Goal: Task Accomplishment & Management: Use online tool/utility

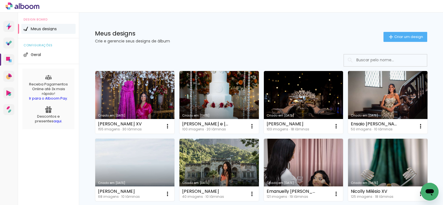
click at [151, 175] on link "Criado em [DATE]" at bounding box center [134, 169] width 79 height 63
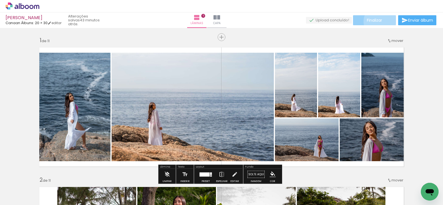
click at [379, 21] on span "Finalizar" at bounding box center [374, 20] width 15 height 4
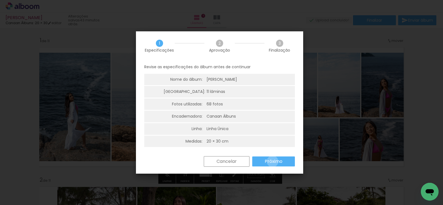
click at [0, 0] on slot "Próximo" at bounding box center [0, 0] width 0 height 0
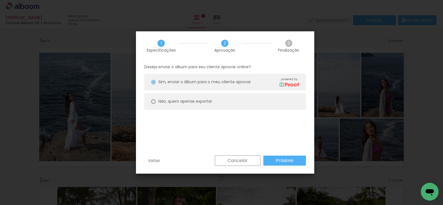
click at [236, 96] on paper-radio-button "Não, quero apenas exportar" at bounding box center [225, 101] width 162 height 17
type paper-radio-button "on"
click at [0, 0] on slot "Próximo" at bounding box center [0, 0] width 0 height 0
type input "Alta, 300 DPI"
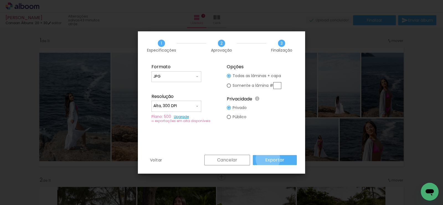
click at [0, 0] on slot "Exportar" at bounding box center [0, 0] width 0 height 0
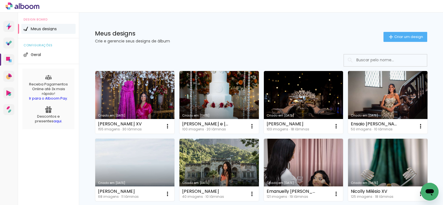
click at [135, 146] on link "Criado em [DATE]" at bounding box center [134, 169] width 79 height 63
